Goal: Transaction & Acquisition: Book appointment/travel/reservation

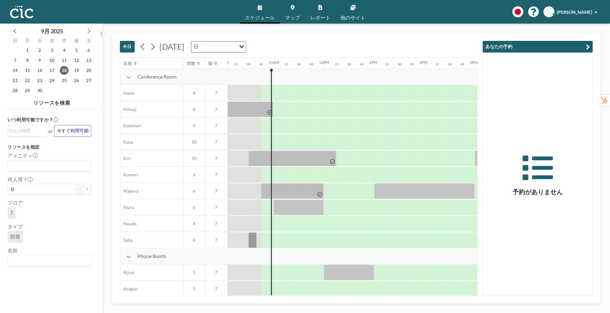
scroll to position [0, 529]
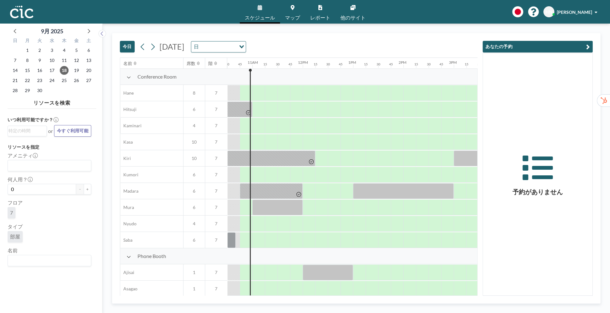
click at [91, 106] on div "リソースを検索 いつ利用可能ですか？ Loading... or 今すぐ利用可能 リソースを指定 アメニティ Loading... 何人用？ 0 - + フロ…" at bounding box center [52, 201] width 89 height 209
click at [76, 220] on div "7" at bounding box center [50, 214] width 84 height 14
click at [96, 205] on div "いつ利用可能ですか？ Loading... or 今すぐ利用可能 リソースを指定 アメニティ Loading... 何人用？ 0 - + フロア 7 タイプ …" at bounding box center [52, 205] width 89 height 189
drag, startPoint x: 86, startPoint y: 210, endPoint x: 88, endPoint y: 270, distance: 60.8
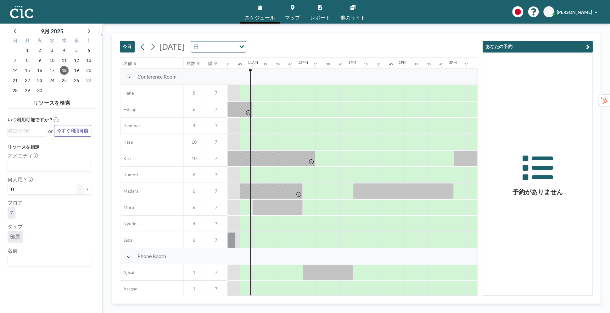
click at [90, 313] on aside "9月 [DATE] 日 月 火 [PERSON_NAME] 金 土 31 1 2 3 4 5 6 7 8 9 10 11 12 13 14 15 16 17 …" at bounding box center [49, 169] width 98 height 290
click at [88, 244] on div "部屋" at bounding box center [50, 238] width 84 height 14
click at [98, 194] on div at bounding box center [100, 169] width 5 height 290
click at [40, 262] on input "Search for option" at bounding box center [47, 261] width 79 height 8
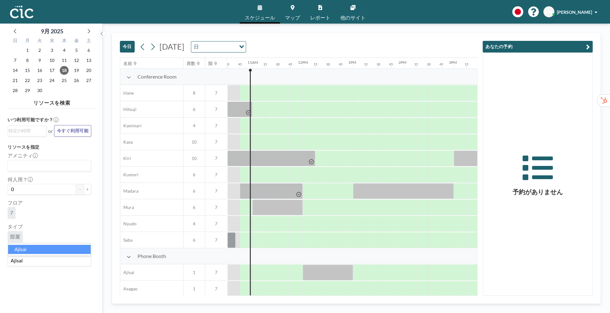
type input "Ajisai"
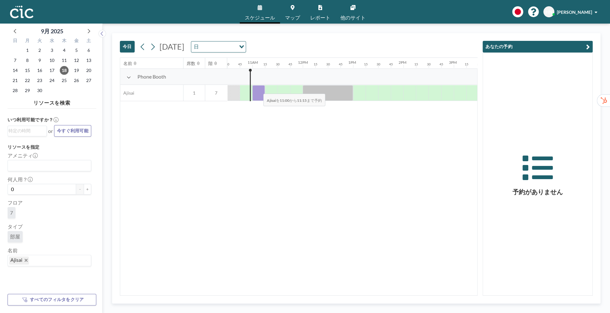
click at [258, 89] on div at bounding box center [258, 93] width 13 height 16
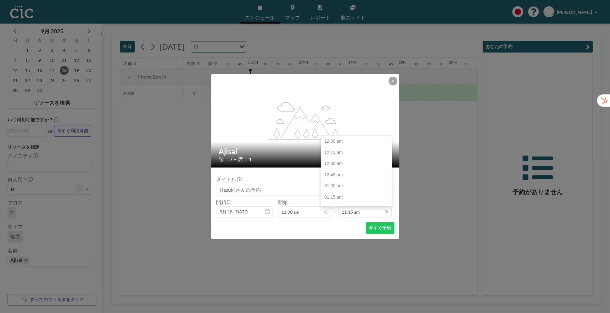
scroll to position [504, 0]
click at [376, 163] on div "11:45 am" at bounding box center [356, 163] width 71 height 11
type input "11:45 am"
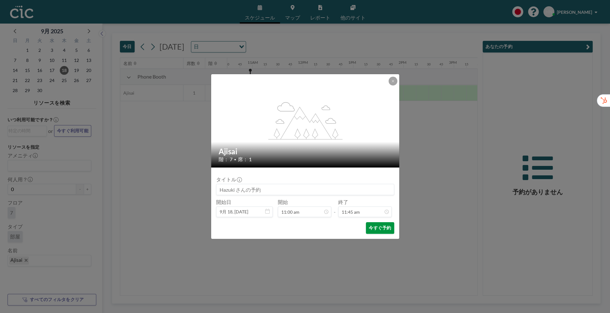
scroll to position [527, 0]
drag, startPoint x: 379, startPoint y: 231, endPoint x: 373, endPoint y: 229, distance: 6.9
click at [373, 229] on button "今すぐ予約" at bounding box center [380, 229] width 28 height 12
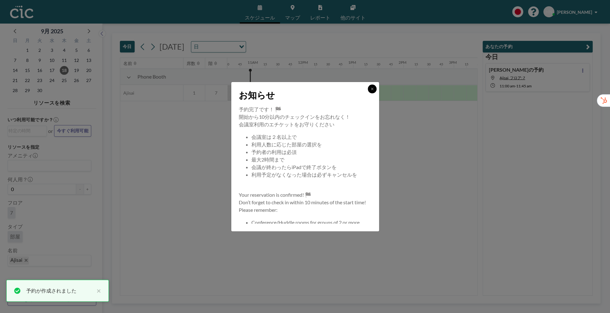
click at [374, 89] on icon at bounding box center [372, 89] width 4 height 4
